Goal: Subscribe to service/newsletter

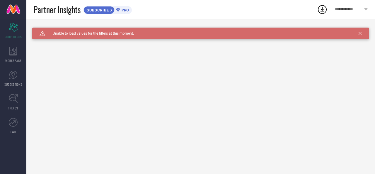
click at [120, 13] on div "SUBSCRIBE PRO" at bounding box center [107, 10] width 48 height 8
click at [104, 9] on span "SUBSCRIBE" at bounding box center [97, 10] width 27 height 4
